Goal: Check status: Check status

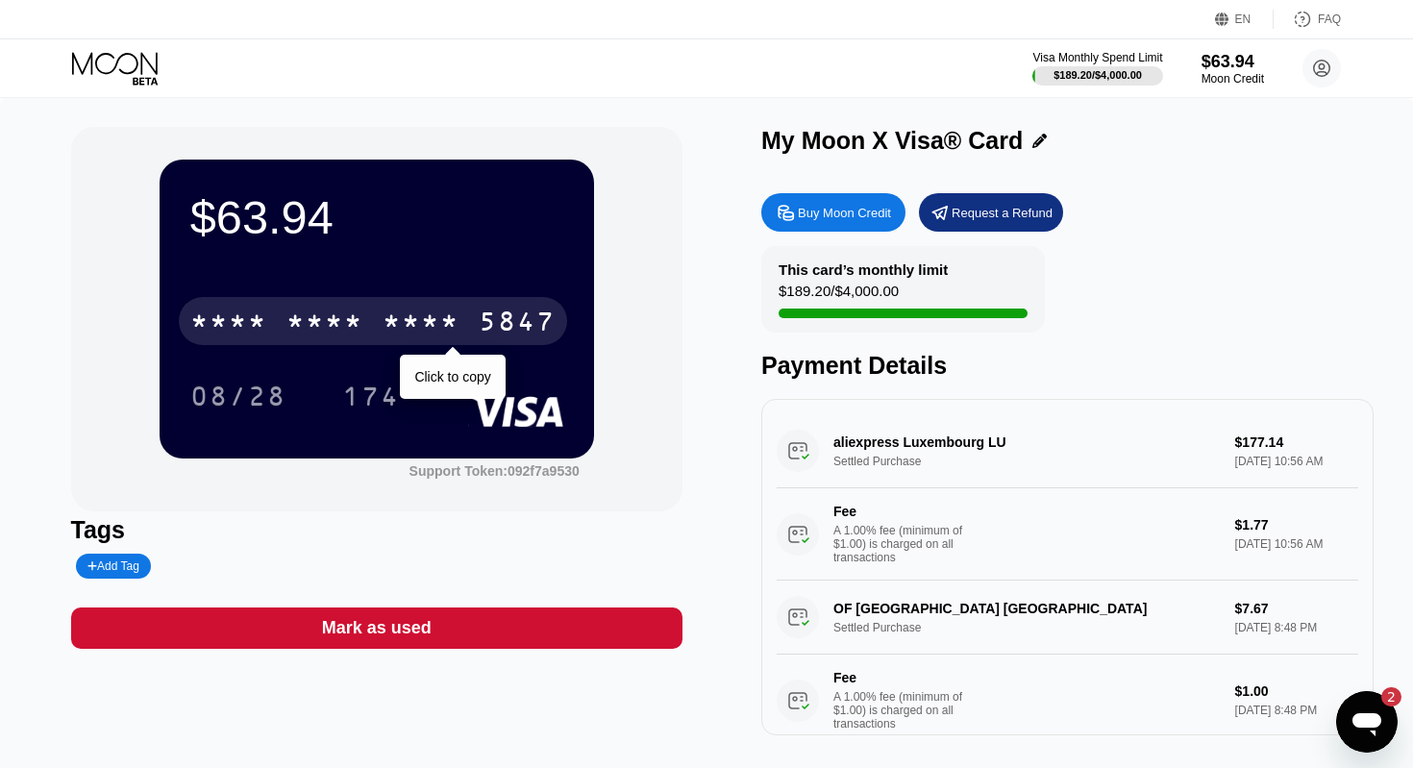
click at [407, 335] on div "* * * *" at bounding box center [421, 324] width 77 height 31
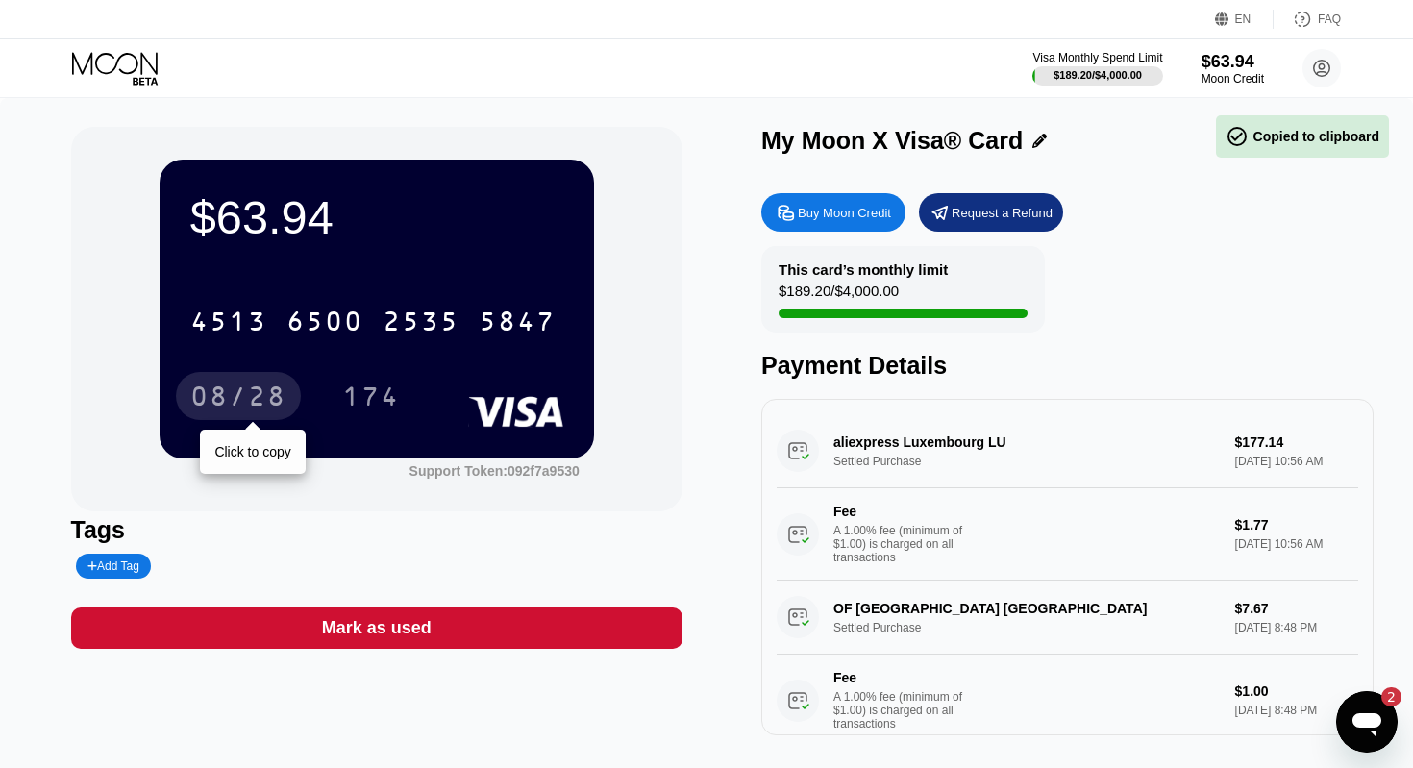
click at [234, 406] on div "08/28" at bounding box center [238, 399] width 96 height 31
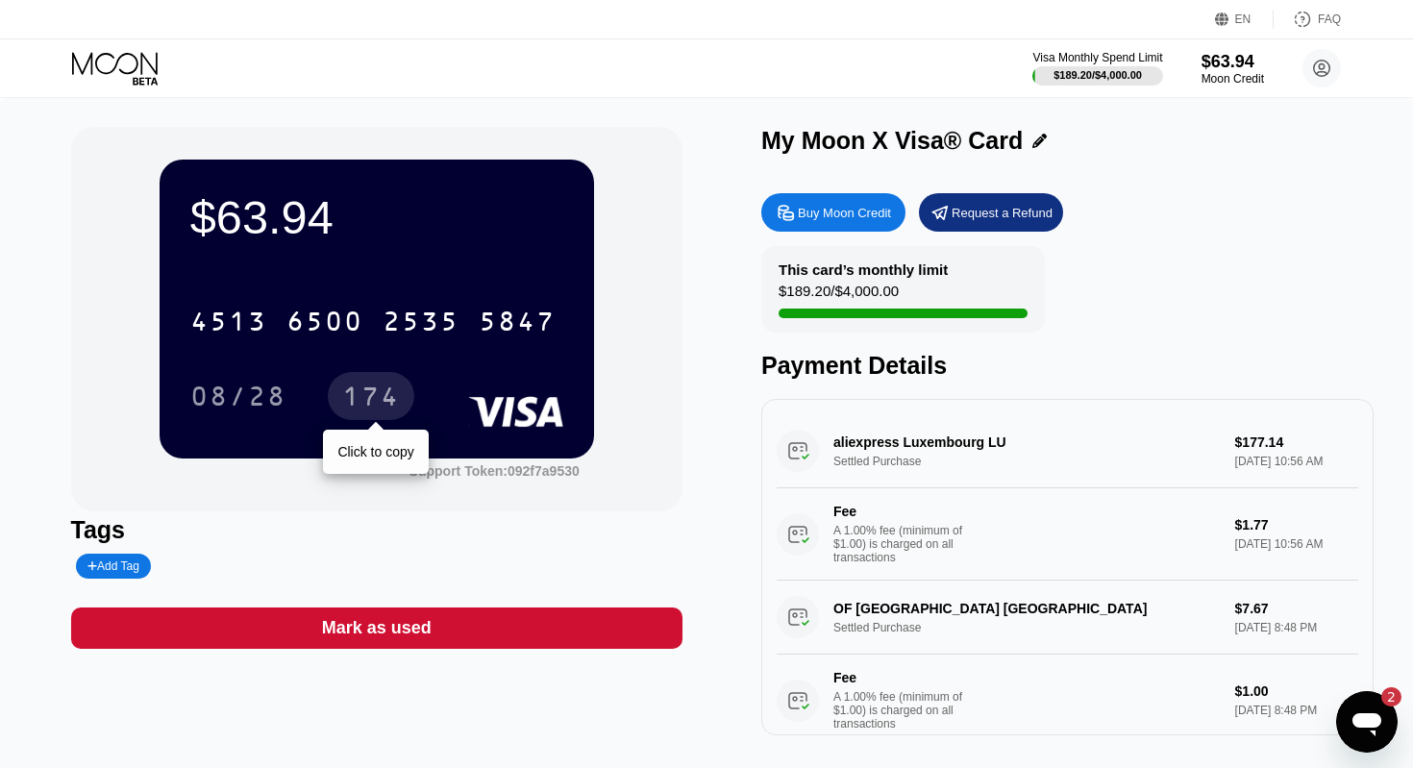
click at [393, 406] on div "174" at bounding box center [371, 399] width 58 height 31
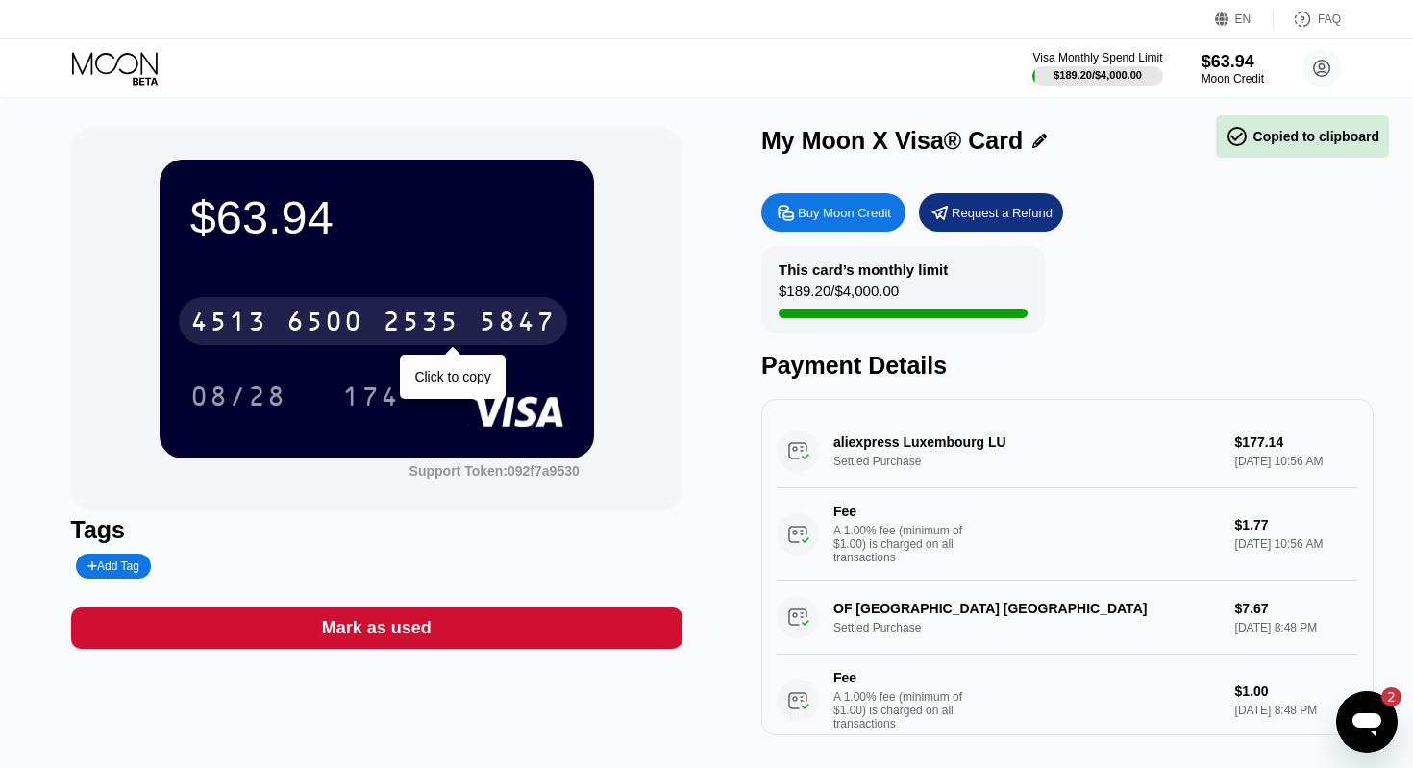
click at [422, 328] on div "2535" at bounding box center [421, 324] width 77 height 31
